Goal: Information Seeking & Learning: Learn about a topic

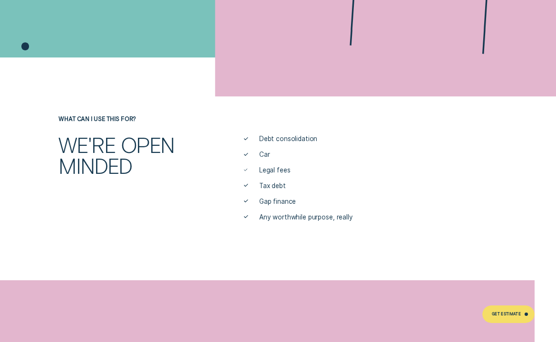
scroll to position [285, 0]
click at [167, 142] on div "We're open minded" at bounding box center [129, 155] width 148 height 42
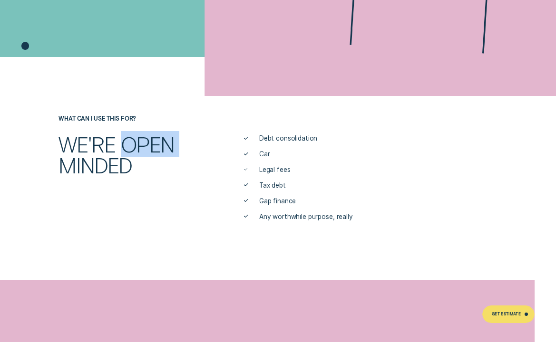
click at [167, 142] on div "We're open minded" at bounding box center [129, 155] width 148 height 42
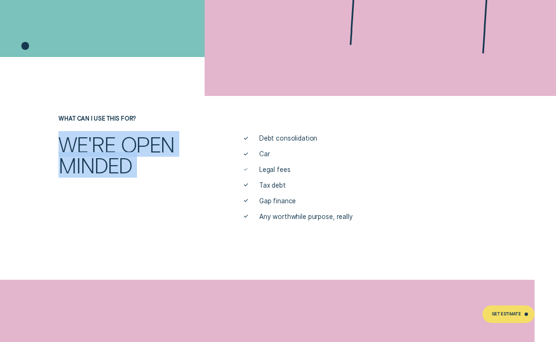
click at [167, 142] on div "We're open minded" at bounding box center [129, 155] width 148 height 42
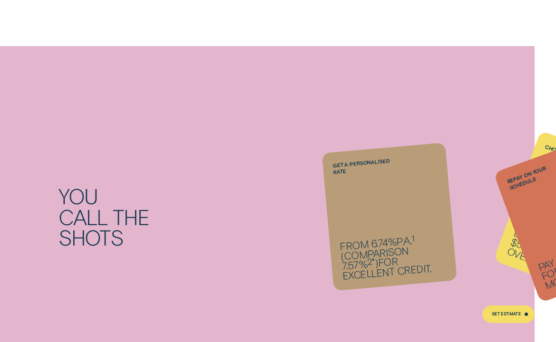
scroll to position [523, 0]
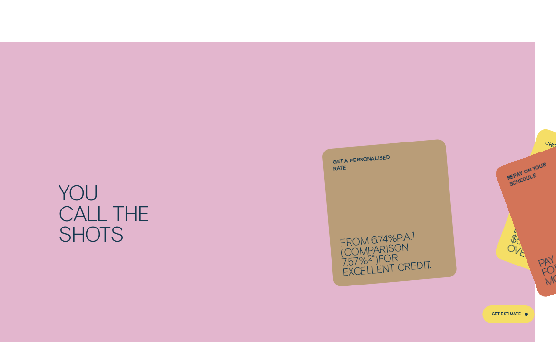
click at [145, 206] on div "You call the shots" at bounding box center [166, 213] width 216 height 63
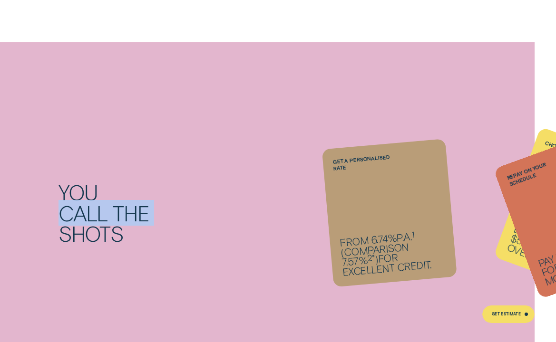
click at [145, 206] on div "You call the shots" at bounding box center [166, 213] width 216 height 63
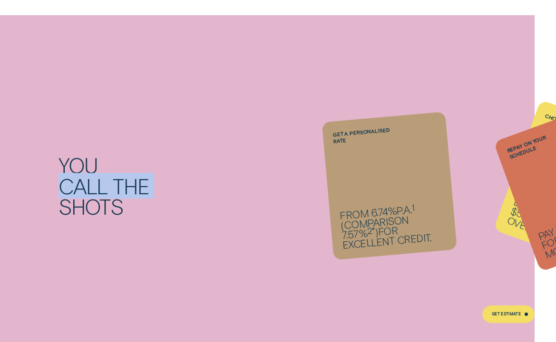
scroll to position [760, 0]
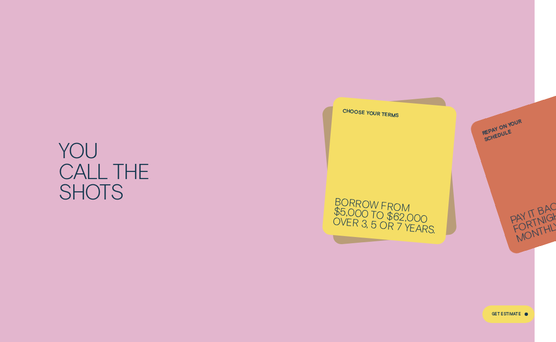
click at [537, 151] on div "Repay on your schedule Pay it back weekly, fortnightly or monthly." at bounding box center [548, 170] width 160 height 169
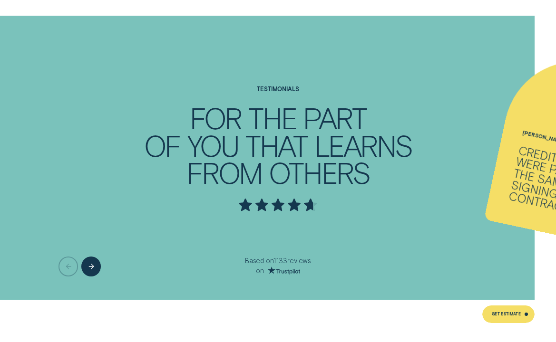
scroll to position [2091, 0]
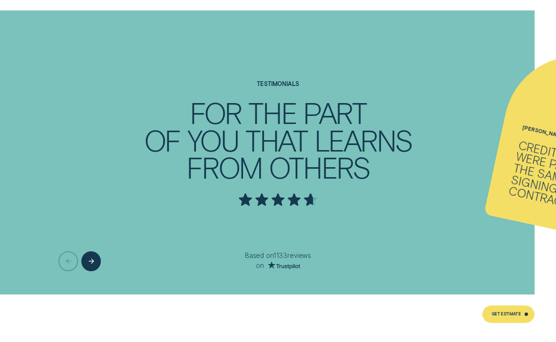
click at [340, 119] on ul "[PERSON_NAME] - Two Credit cards were paid within the same day of signing the l…" at bounding box center [278, 152] width 556 height 284
drag, startPoint x: 365, startPoint y: 179, endPoint x: 388, endPoint y: 170, distance: 24.1
click at [365, 175] on ul "[PERSON_NAME] - Two Credit cards were paid within the same day of signing the l…" at bounding box center [278, 152] width 556 height 284
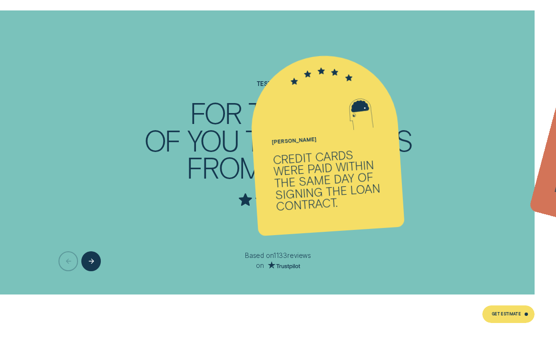
drag, startPoint x: 396, startPoint y: 168, endPoint x: 2, endPoint y: 137, distance: 395.2
click at [1, 139] on ul "[PERSON_NAME] - Two Credit cards were paid within the same day of signing the l…" at bounding box center [278, 152] width 556 height 284
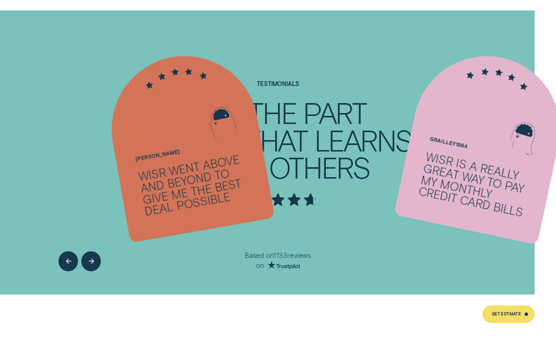
drag, startPoint x: 418, startPoint y: 152, endPoint x: 18, endPoint y: 136, distance: 400.5
click at [19, 137] on ul "[PERSON_NAME] - Two Credit cards were paid within the same day of signing the l…" at bounding box center [278, 152] width 556 height 284
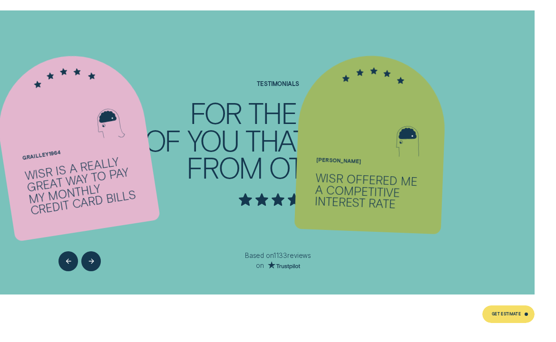
drag, startPoint x: 460, startPoint y: 134, endPoint x: -14, endPoint y: 119, distance: 474.5
click at [0, 119] on html "Get Estimate Get Estimate Wisr Personal Loans A LOAN THAT PUTS YOU IN CONTROL G…" at bounding box center [278, 174] width 556 height 4530
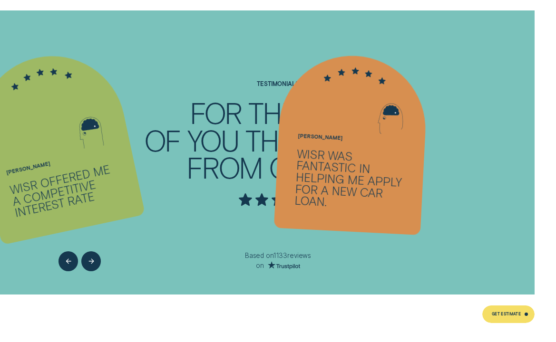
drag, startPoint x: 448, startPoint y: 154, endPoint x: 236, endPoint y: 135, distance: 212.3
click at [236, 135] on ul "[PERSON_NAME] - Two Credit cards were paid within the same day of signing the l…" at bounding box center [278, 152] width 556 height 284
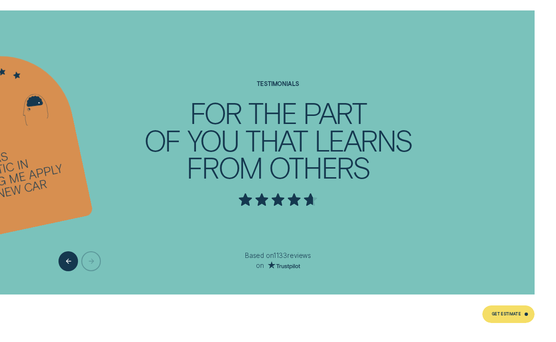
drag, startPoint x: 507, startPoint y: 154, endPoint x: 169, endPoint y: 136, distance: 338.9
click at [169, 139] on ul "[PERSON_NAME] - Two Credit cards were paid within the same day of signing the l…" at bounding box center [278, 152] width 556 height 284
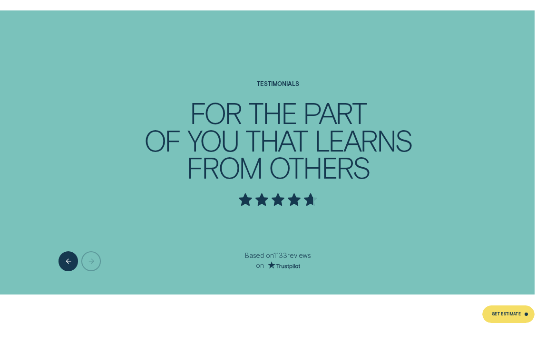
drag, startPoint x: 442, startPoint y: 138, endPoint x: 175, endPoint y: 110, distance: 268.1
click at [0, 116] on html "Get Estimate Get Estimate Wisr Personal Loans A LOAN THAT PUTS YOU IN CONTROL G…" at bounding box center [278, 174] width 556 height 4530
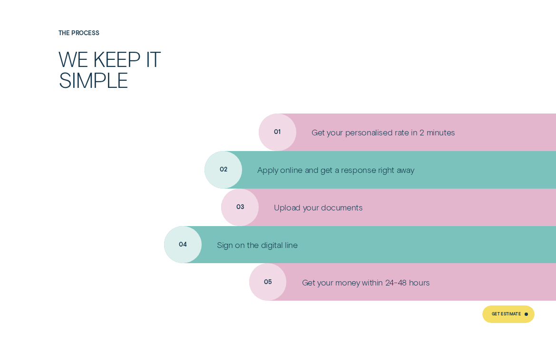
scroll to position [2471, 0]
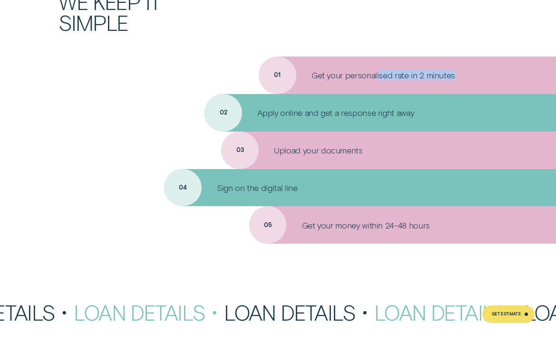
drag, startPoint x: 378, startPoint y: 70, endPoint x: 201, endPoint y: 90, distance: 178.4
click at [201, 90] on ul "01 Get your personalised rate in 2 minutes 02 Apply online and get a response r…" at bounding box center [278, 150] width 556 height 187
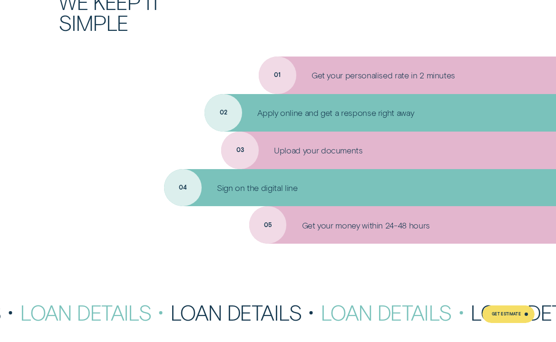
click at [321, 109] on p "Apply online and get a response right away" at bounding box center [335, 112] width 156 height 10
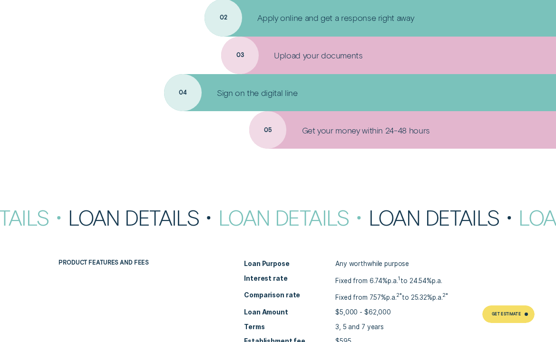
scroll to position [2709, 0]
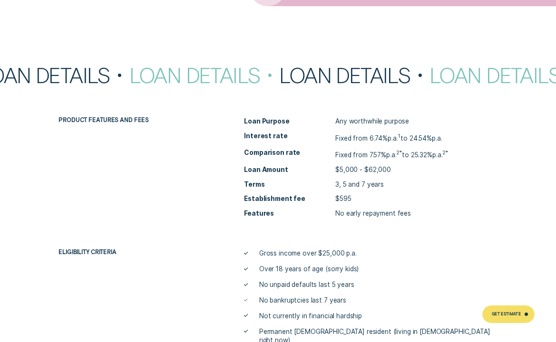
click at [347, 77] on div "Loan Details" at bounding box center [354, 75] width 150 height 21
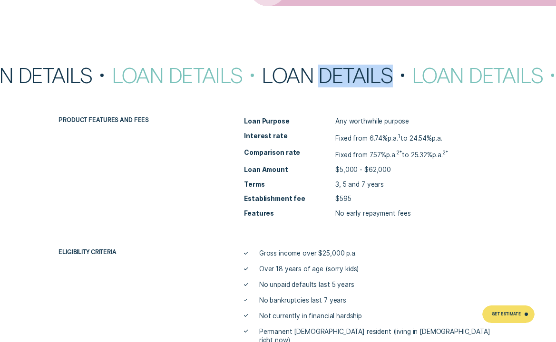
click at [347, 77] on div "Loan Details" at bounding box center [336, 75] width 150 height 21
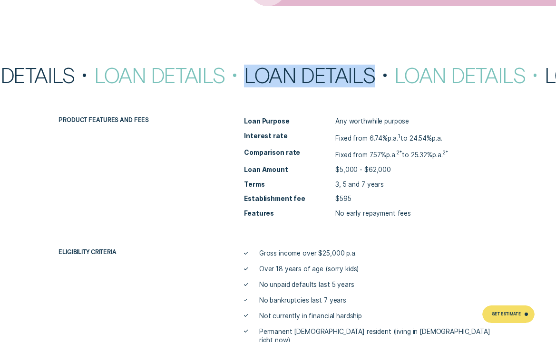
click at [347, 77] on div "Loan Details" at bounding box center [319, 75] width 150 height 21
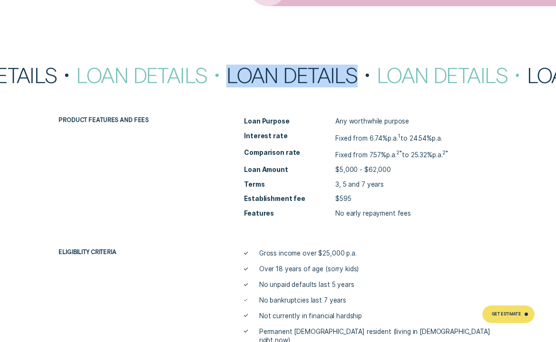
click at [347, 77] on div "Loan Details" at bounding box center [301, 75] width 150 height 21
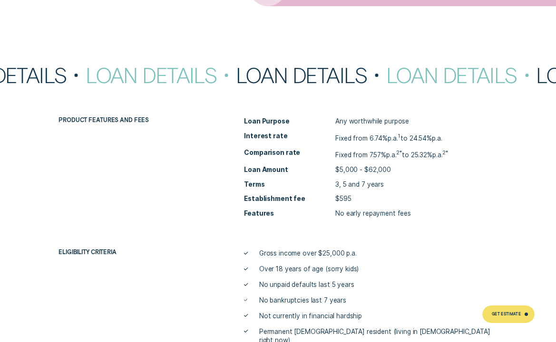
click at [350, 70] on div "Loan Details" at bounding box center [311, 75] width 150 height 21
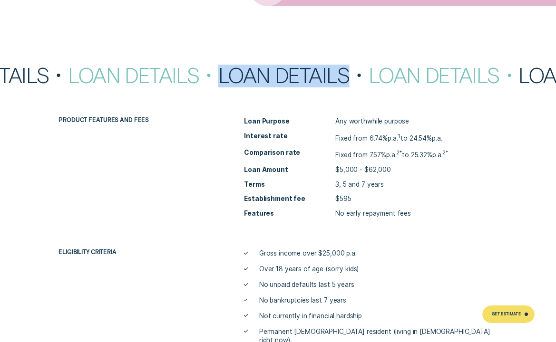
click at [350, 70] on div "Loan Details" at bounding box center [293, 75] width 150 height 21
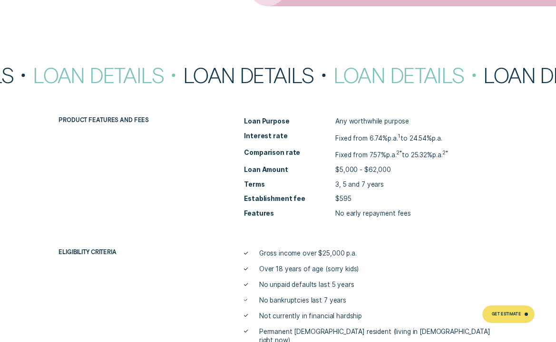
click at [363, 69] on div "Loan Details" at bounding box center [408, 75] width 150 height 21
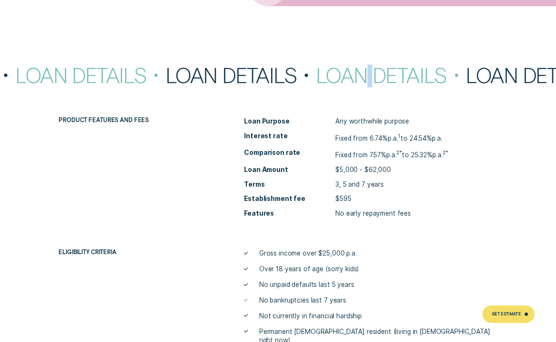
click at [363, 69] on div "Loan Details" at bounding box center [391, 75] width 150 height 21
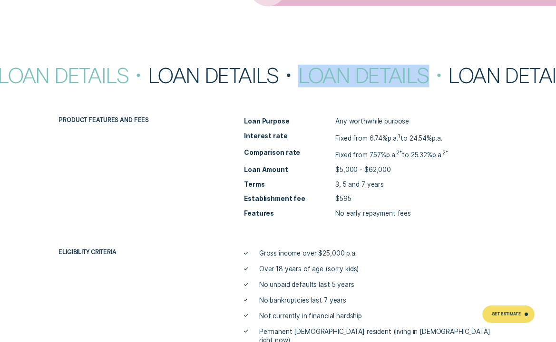
click at [363, 69] on div "Loan Details" at bounding box center [373, 75] width 150 height 21
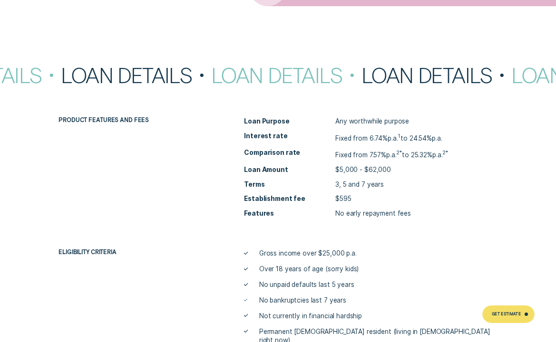
click at [409, 72] on div "Loan Details" at bounding box center [436, 75] width 150 height 21
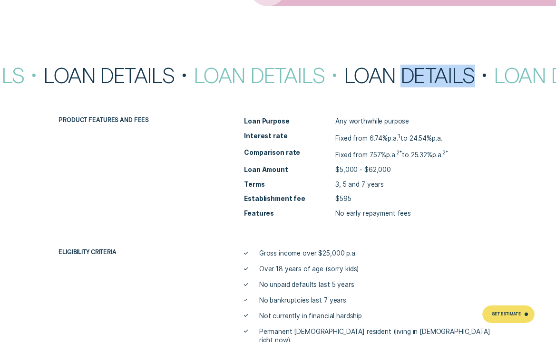
click at [409, 72] on div "Loan Details" at bounding box center [419, 75] width 150 height 21
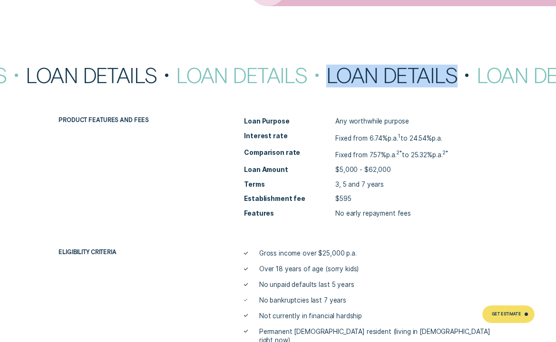
click at [409, 72] on div "Loan Details" at bounding box center [401, 75] width 150 height 21
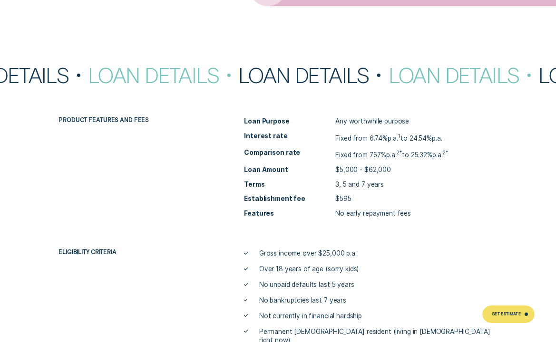
click at [412, 72] on div "Loan Details" at bounding box center [463, 75] width 150 height 21
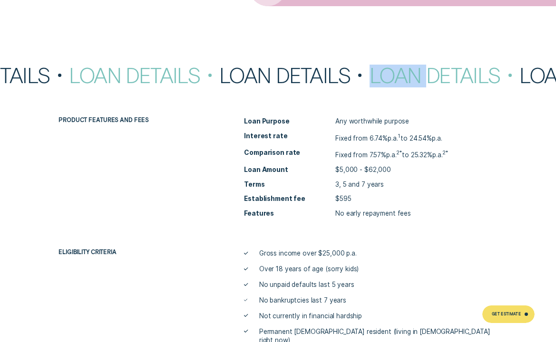
click at [412, 72] on div "Loan Details" at bounding box center [444, 75] width 150 height 21
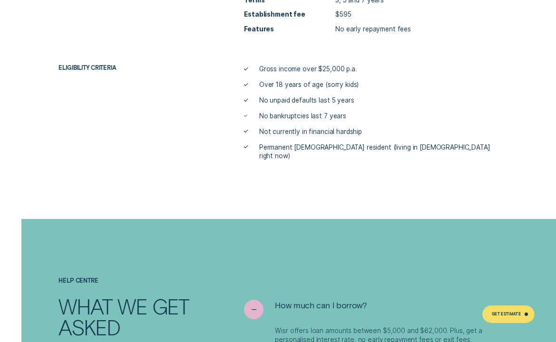
scroll to position [2899, 0]
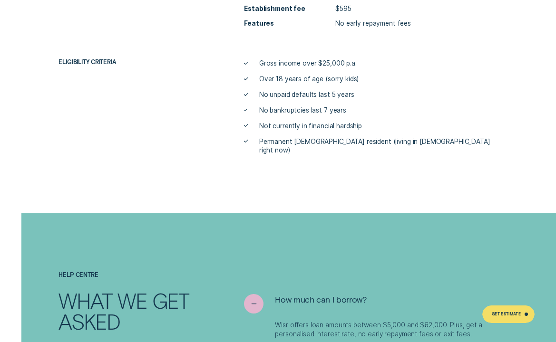
click at [346, 66] on span "Gross income over $25,000 p.a." at bounding box center [307, 63] width 97 height 9
click at [375, 137] on span "Permanent [DEMOGRAPHIC_DATA] resident (living in [DEMOGRAPHIC_DATA] right now)" at bounding box center [378, 146] width 238 height 18
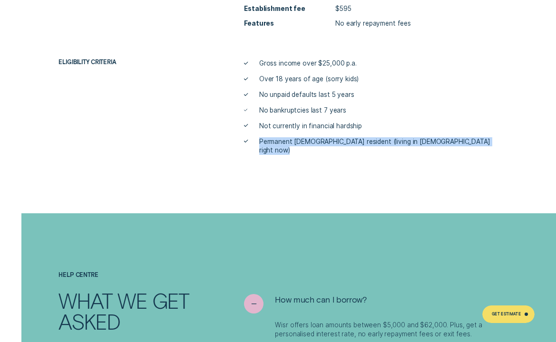
click at [375, 137] on span "Permanent [DEMOGRAPHIC_DATA] resident (living in [DEMOGRAPHIC_DATA] right now)" at bounding box center [378, 146] width 238 height 18
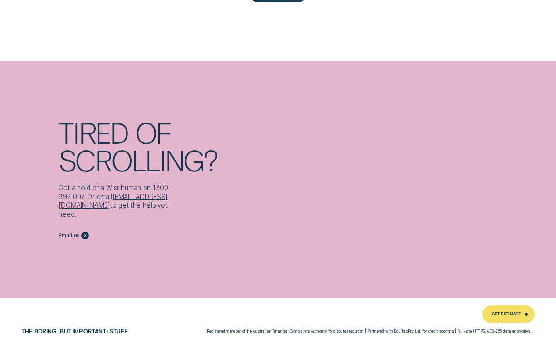
scroll to position [3802, 0]
